Goal: Browse casually

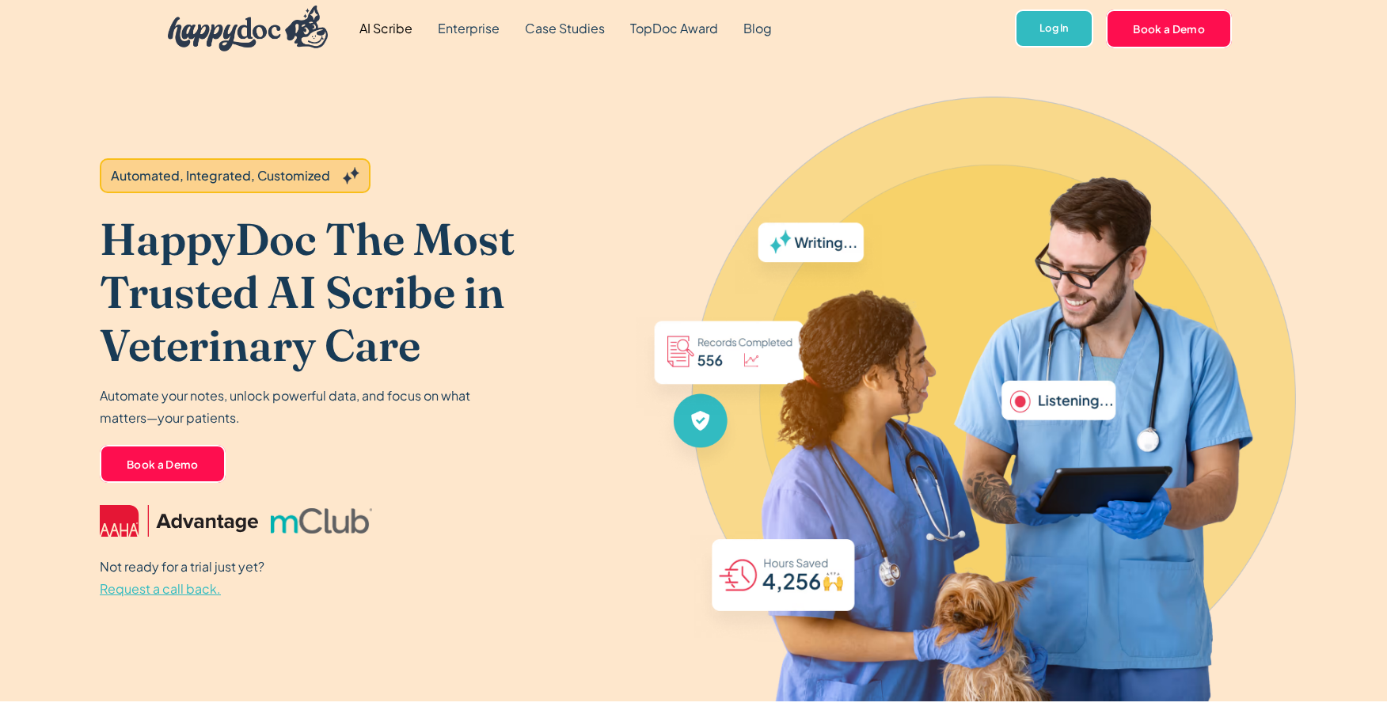
click at [107, 293] on h1 "HappyDoc The Most Trusted AI Scribe in Veterinary Care" at bounding box center [367, 292] width 534 height 160
drag, startPoint x: 454, startPoint y: 295, endPoint x: 269, endPoint y: 294, distance: 185.2
click at [269, 294] on h1 "HappyDoc The Most Trusted AI Scribe in Veterinary Care" at bounding box center [367, 292] width 534 height 160
click at [75, 313] on header "Automated, Integrated, Customized HappyDoc The Most Trusted AI Scribe in Veteri…" at bounding box center [693, 379] width 1387 height 644
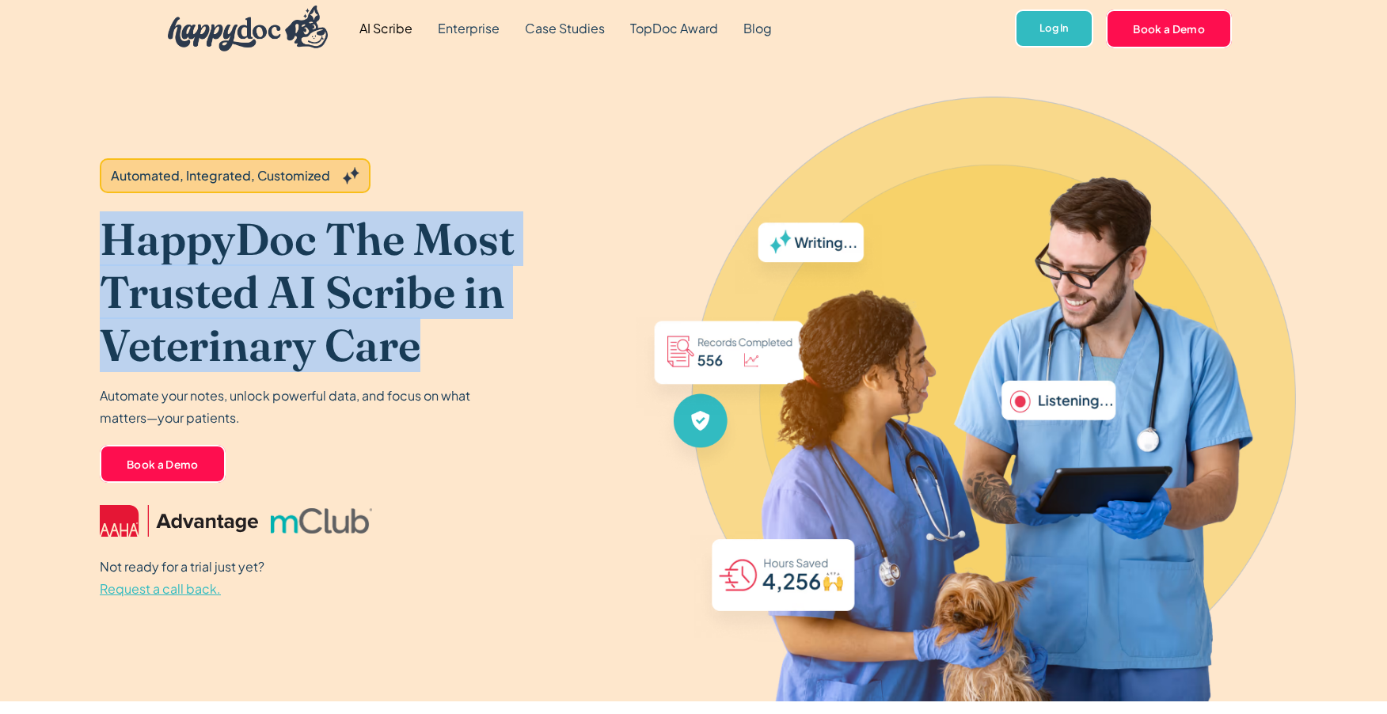
drag, startPoint x: 104, startPoint y: 232, endPoint x: 412, endPoint y: 363, distance: 335.2
click at [412, 363] on h1 "HappyDoc The Most Trusted AI Scribe in Veterinary Care" at bounding box center [367, 292] width 534 height 160
click at [104, 239] on h1 "HappyDoc The Most Trusted AI Scribe in Veterinary Care" at bounding box center [367, 292] width 534 height 160
drag, startPoint x: 104, startPoint y: 240, endPoint x: 413, endPoint y: 345, distance: 326.9
click at [413, 345] on h1 "HappyDoc The Most Trusted AI Scribe in Veterinary Care" at bounding box center [367, 292] width 534 height 160
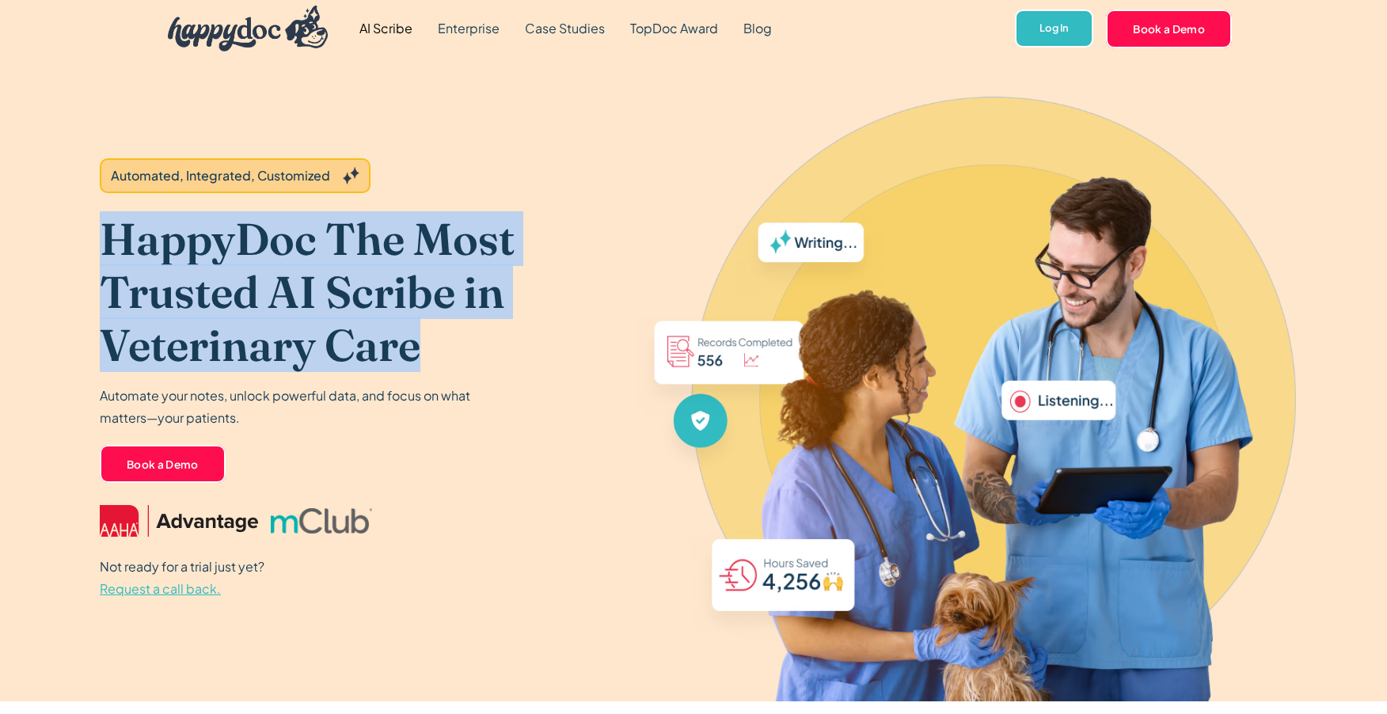
click at [253, 26] on img "home" at bounding box center [248, 29] width 160 height 46
